Goal: Task Accomplishment & Management: Use online tool/utility

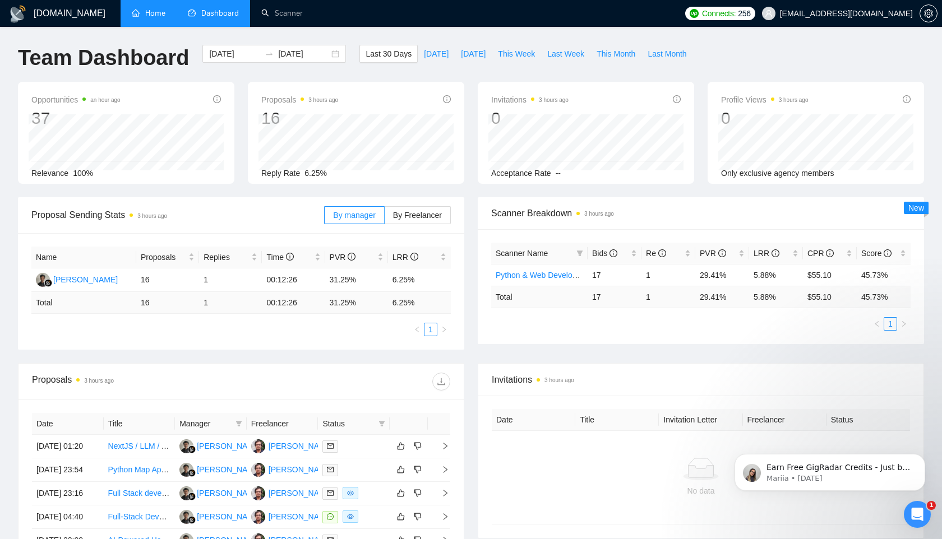
click at [137, 8] on link "Home" at bounding box center [149, 13] width 34 height 10
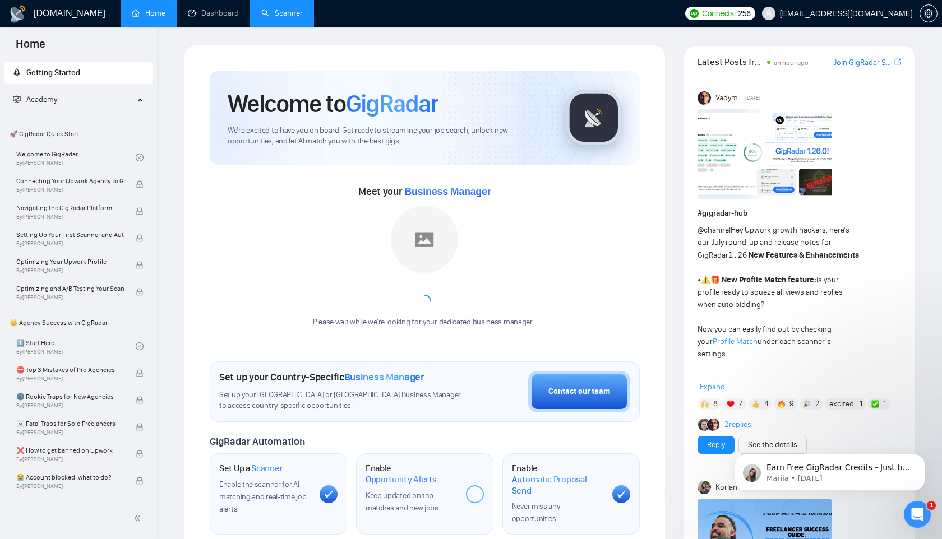
click at [298, 11] on link "Scanner" at bounding box center [281, 13] width 41 height 10
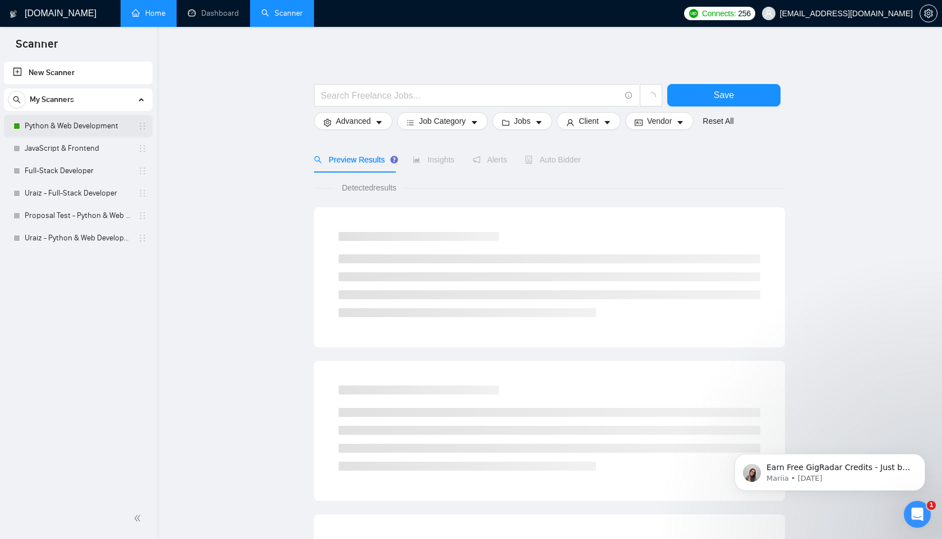
click at [72, 123] on link "Python & Web Development" at bounding box center [78, 126] width 107 height 22
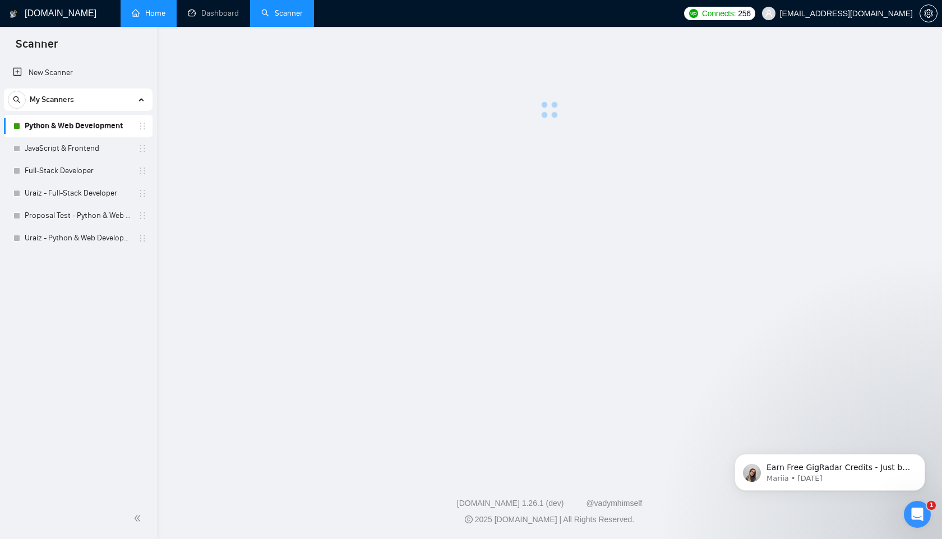
click at [72, 123] on link "Python & Web Development" at bounding box center [78, 126] width 107 height 22
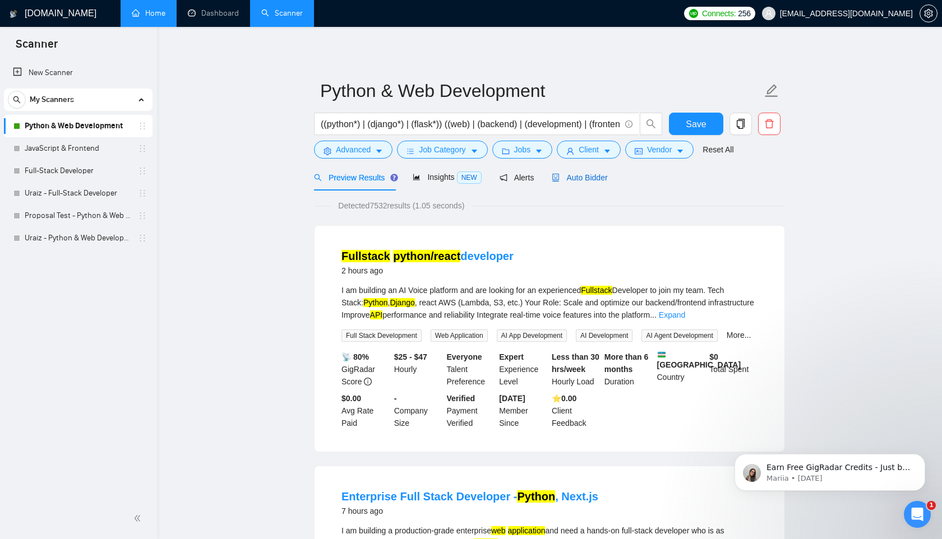
click at [584, 178] on span "Auto Bidder" at bounding box center [580, 177] width 56 height 9
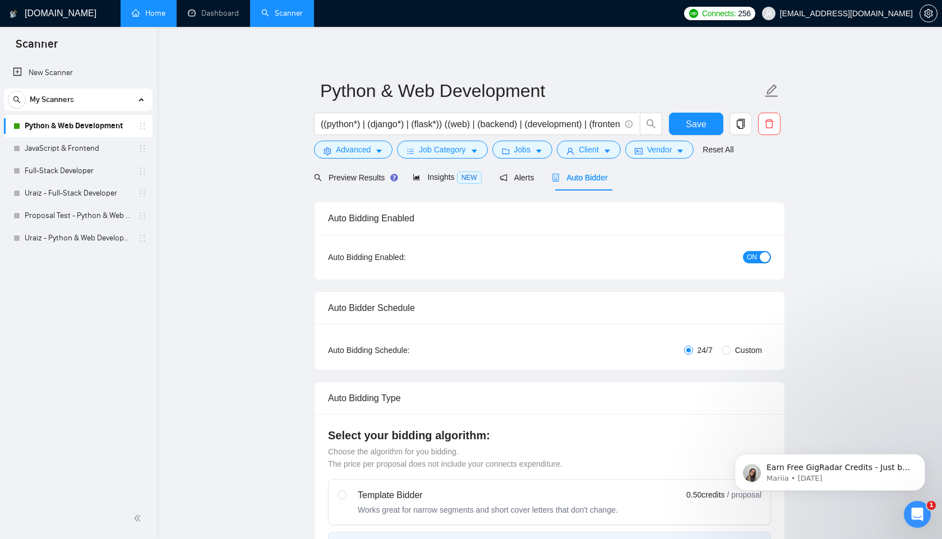
radio input "false"
radio input "true"
checkbox input "true"
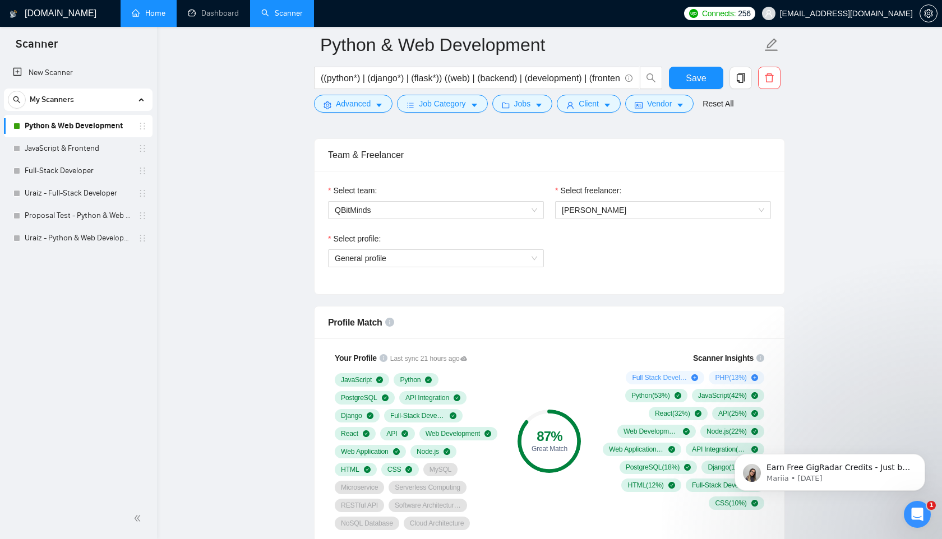
scroll to position [658, 0]
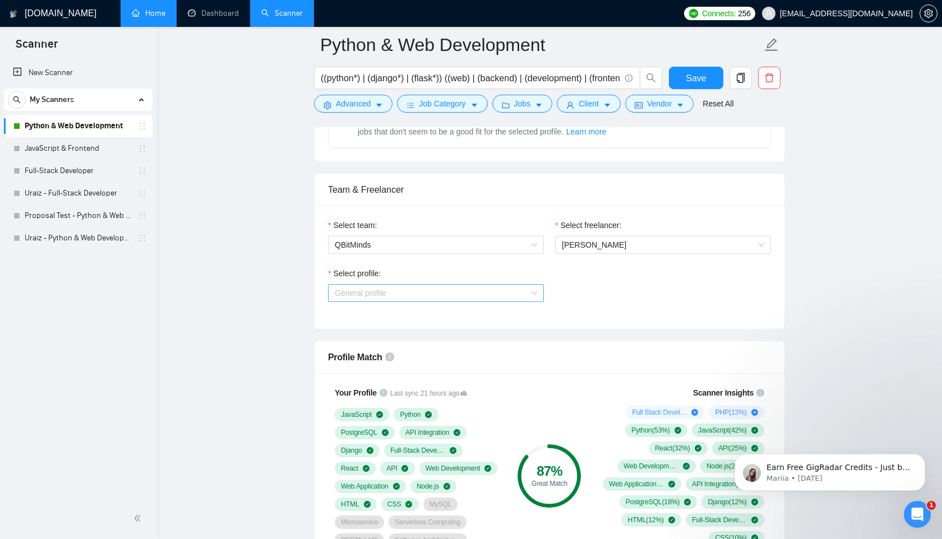
click at [447, 295] on span "General profile" at bounding box center [436, 293] width 202 height 17
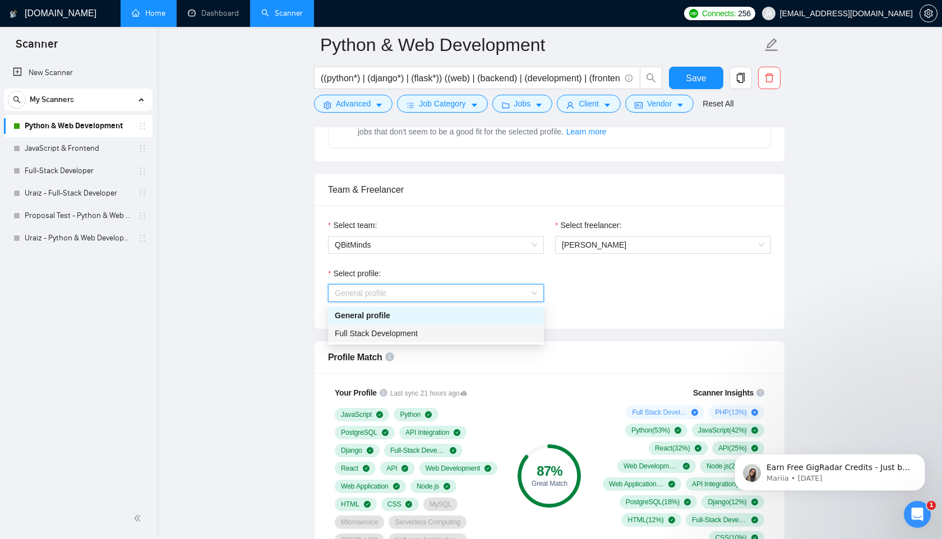
click at [421, 333] on div "Full Stack Development" at bounding box center [436, 333] width 202 height 12
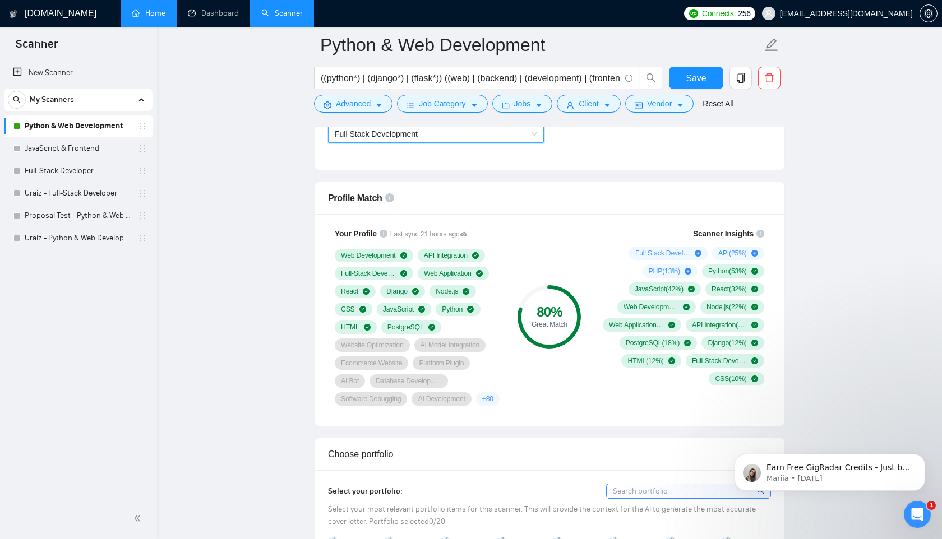
scroll to position [639, 0]
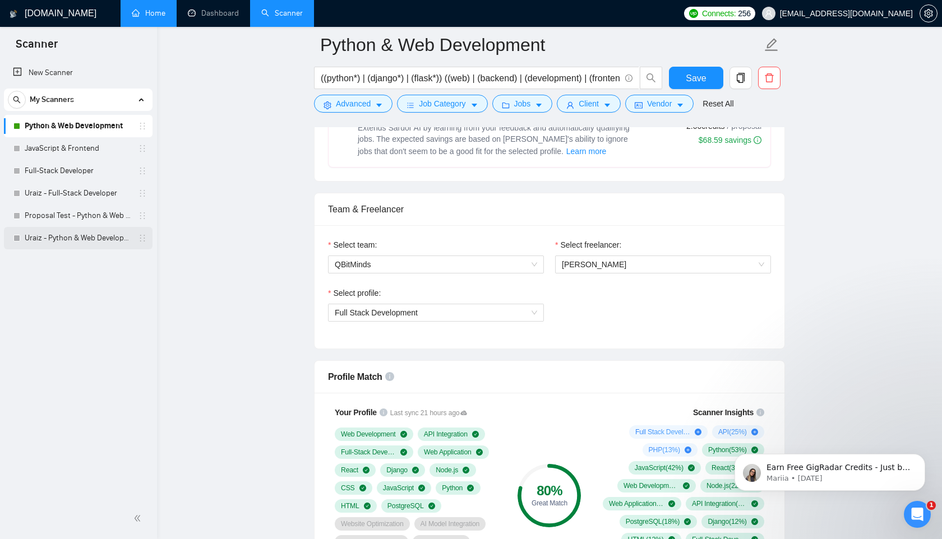
click at [73, 238] on link "Uraiz - Python & Web Development" at bounding box center [78, 238] width 107 height 22
